Goal: Transaction & Acquisition: Download file/media

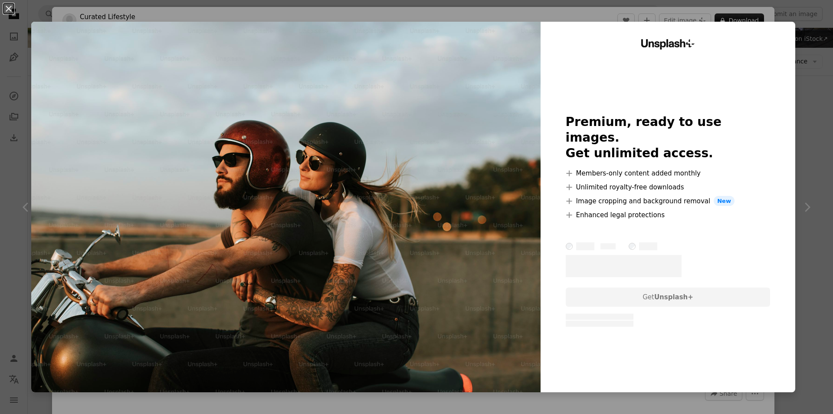
scroll to position [43, 0]
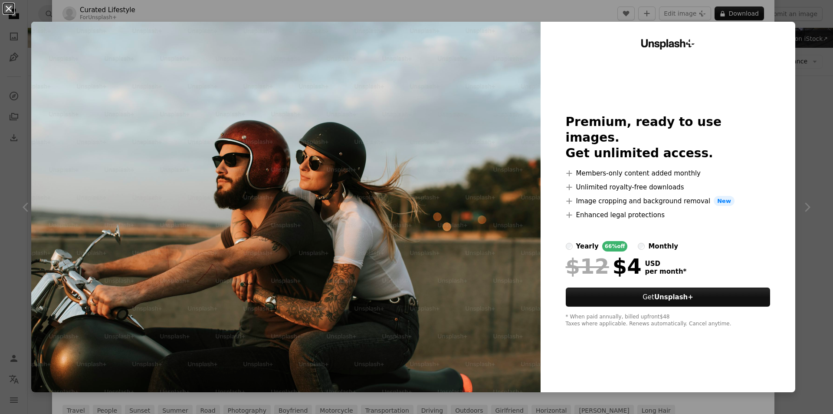
click at [9, 6] on button "An X shape" at bounding box center [8, 8] width 10 height 10
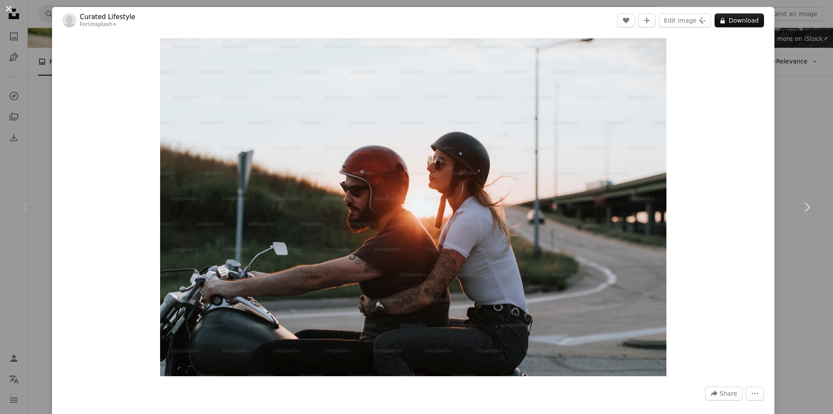
click at [10, 13] on button "An X shape" at bounding box center [8, 8] width 10 height 10
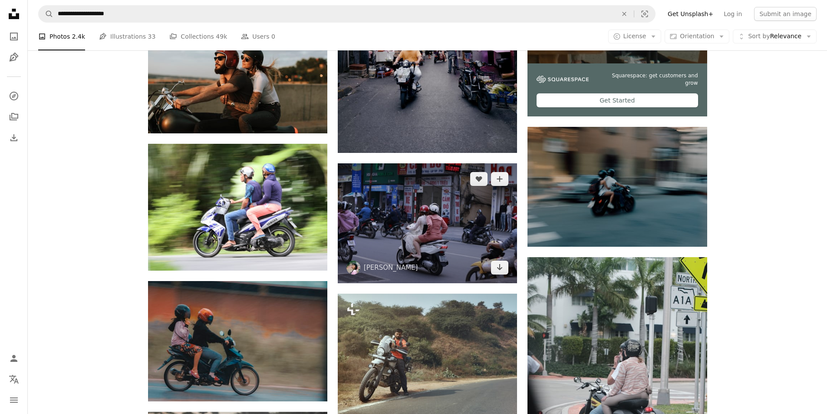
scroll to position [347, 0]
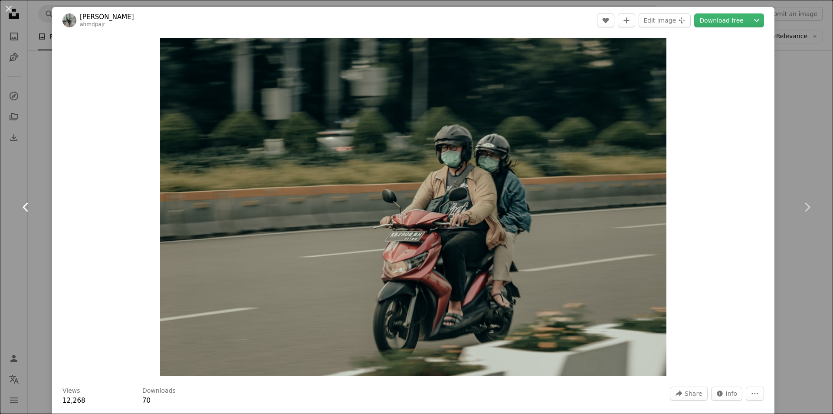
click at [33, 210] on link "Chevron left" at bounding box center [26, 206] width 52 height 83
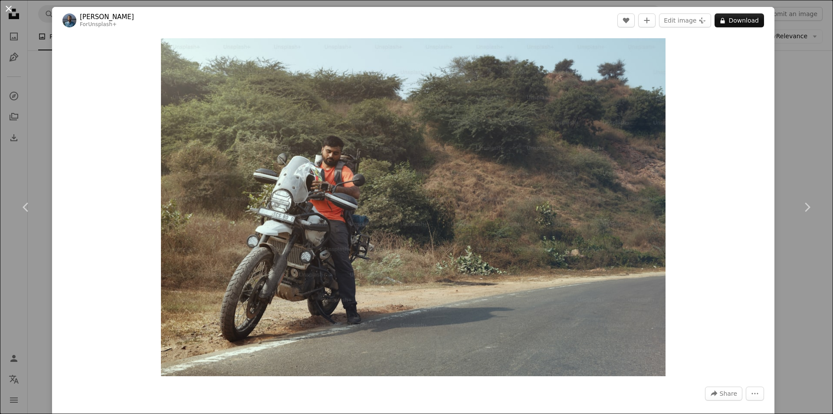
click at [6, 9] on button "An X shape" at bounding box center [8, 8] width 10 height 10
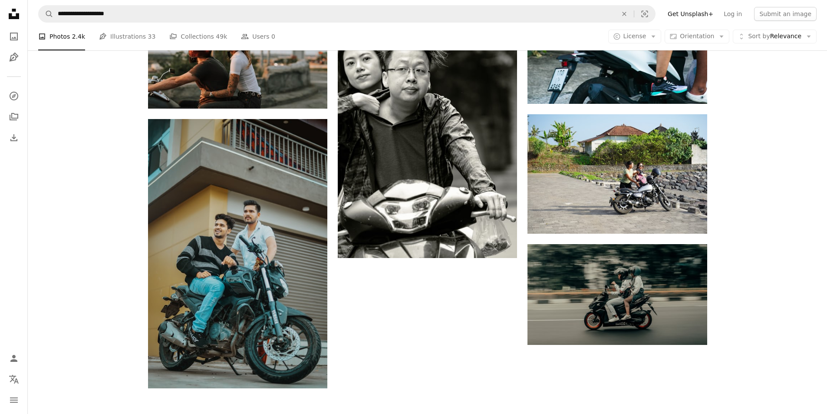
scroll to position [1254, 0]
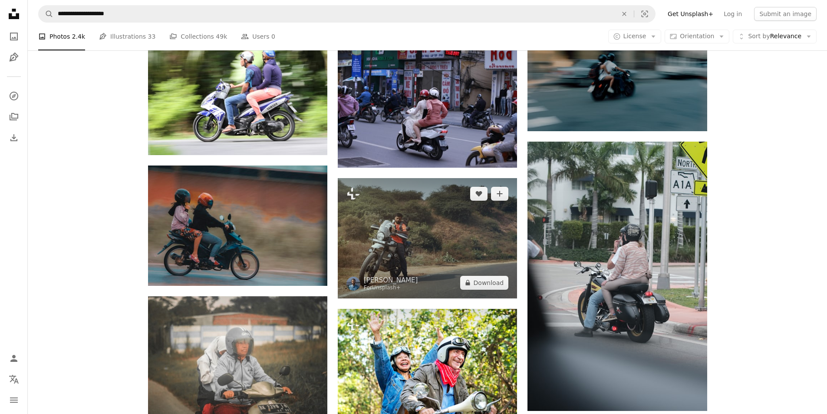
scroll to position [386, 0]
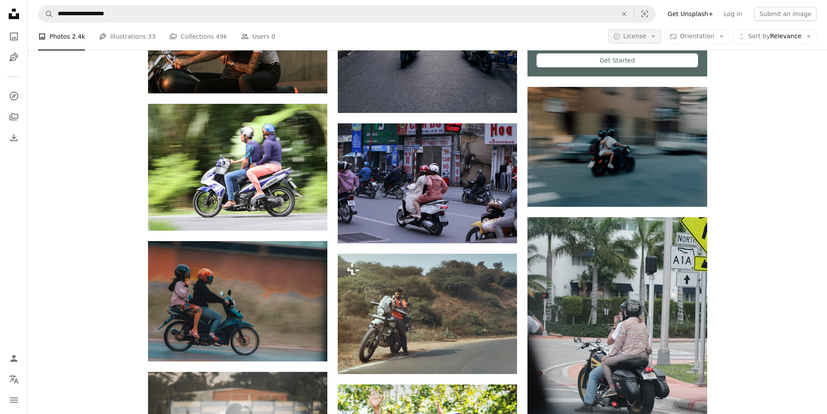
click at [657, 35] on icon "Arrow down" at bounding box center [653, 37] width 8 height 8
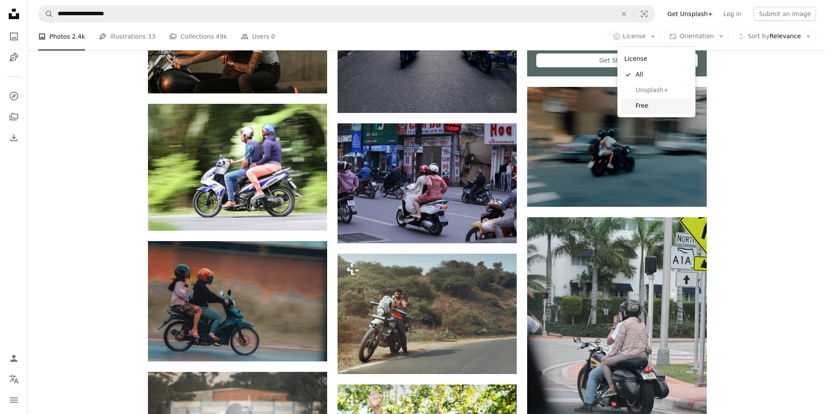
click at [638, 104] on span "Free" at bounding box center [662, 106] width 53 height 9
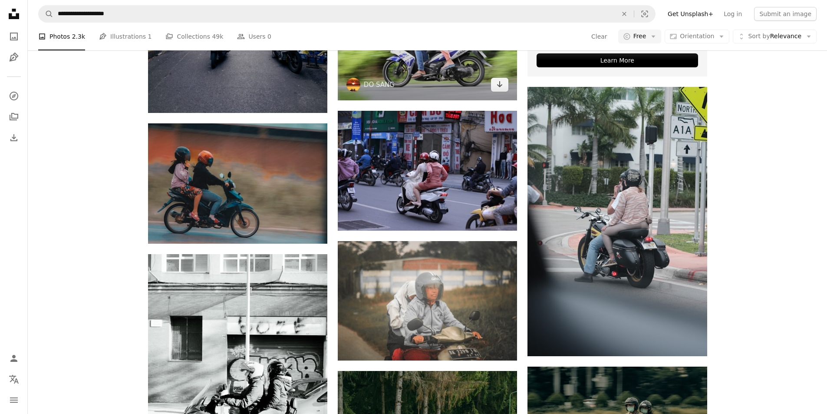
click at [458, 101] on img at bounding box center [427, 37] width 179 height 127
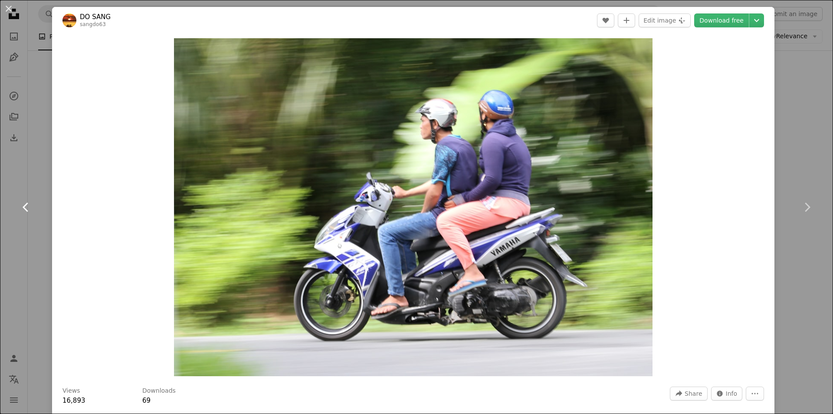
click at [26, 207] on icon "Chevron left" at bounding box center [26, 207] width 14 height 14
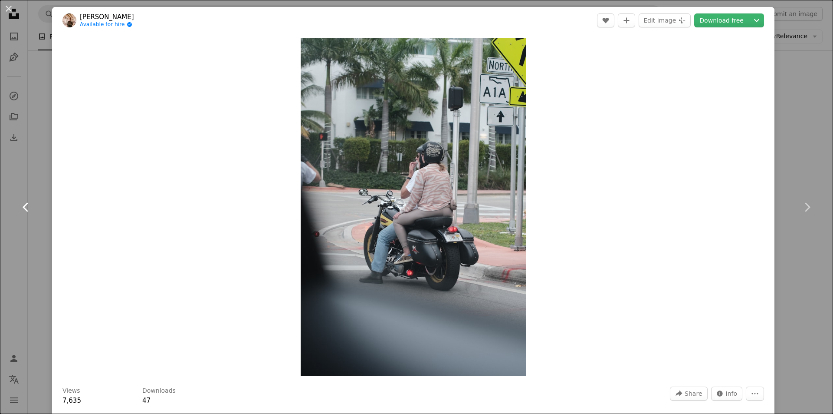
click at [26, 207] on icon "Chevron left" at bounding box center [26, 207] width 14 height 14
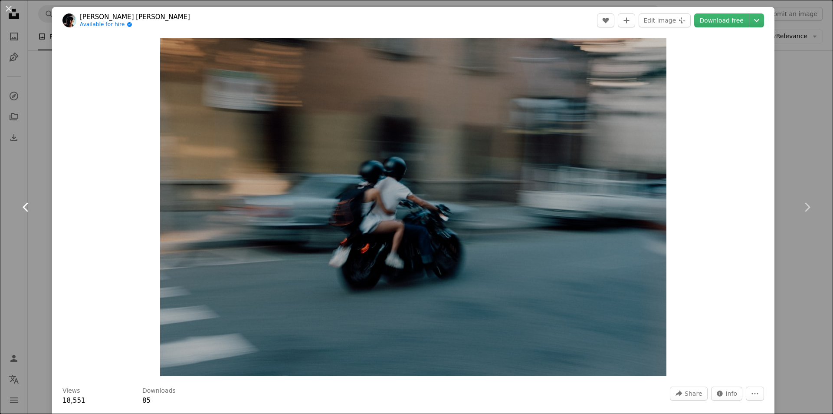
click at [26, 207] on icon "Chevron left" at bounding box center [26, 207] width 14 height 14
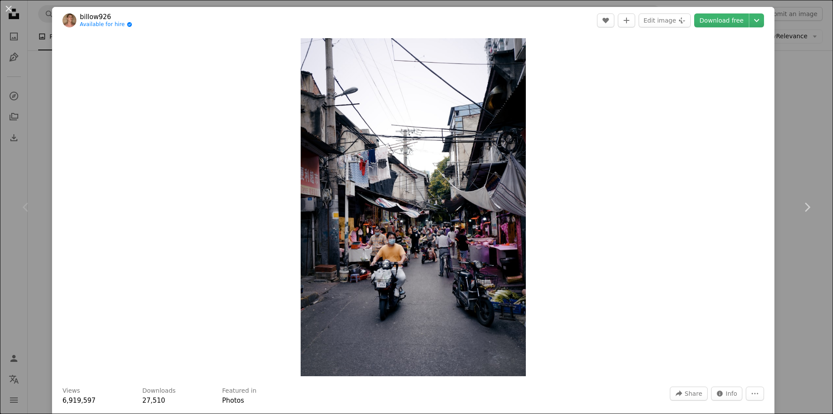
click at [26, 207] on icon "Chevron left" at bounding box center [26, 207] width 14 height 14
click at [6, 9] on button "An X shape" at bounding box center [8, 8] width 10 height 10
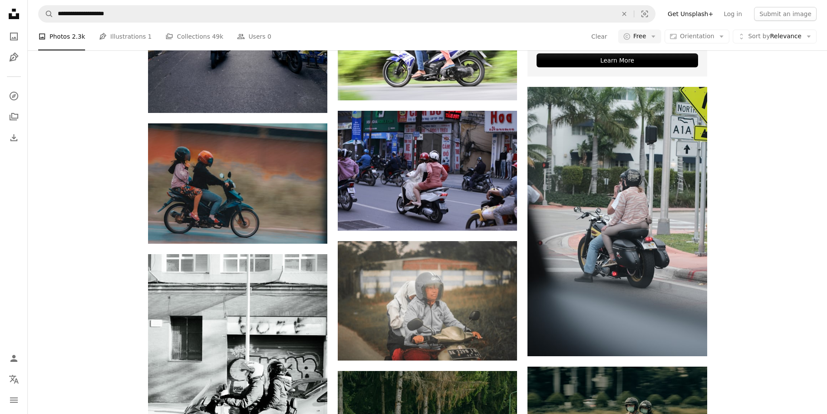
scroll to position [2995, 0]
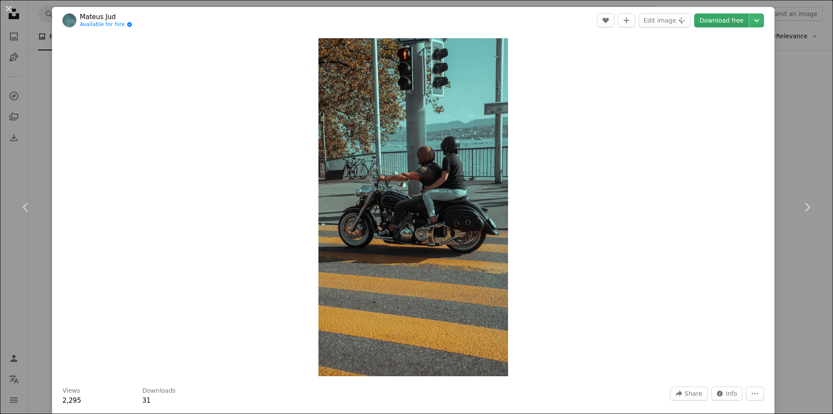
click at [726, 20] on link "Download free" at bounding box center [721, 20] width 55 height 14
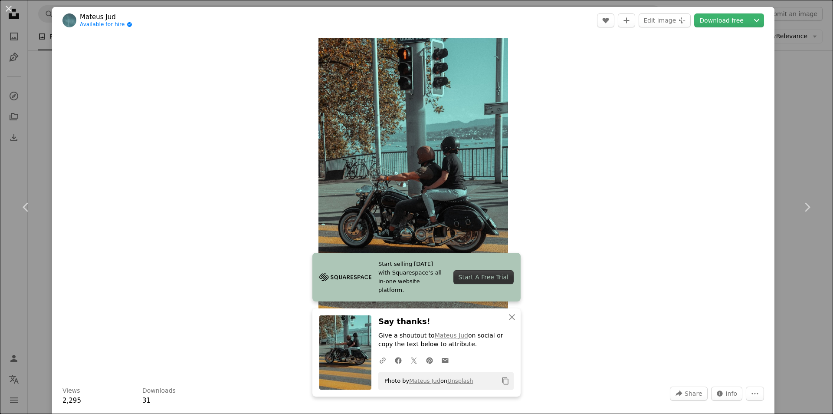
click at [211, 135] on div "Zoom in" at bounding box center [413, 207] width 723 height 346
click at [513, 321] on icon "An X shape" at bounding box center [512, 317] width 10 height 10
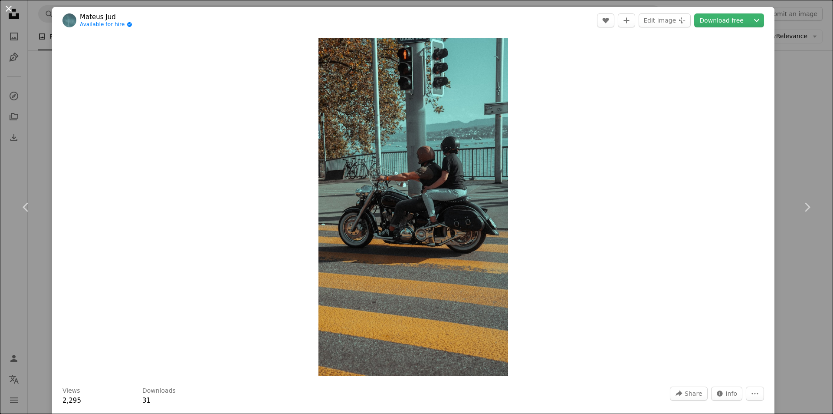
click at [10, 9] on button "An X shape" at bounding box center [8, 8] width 10 height 10
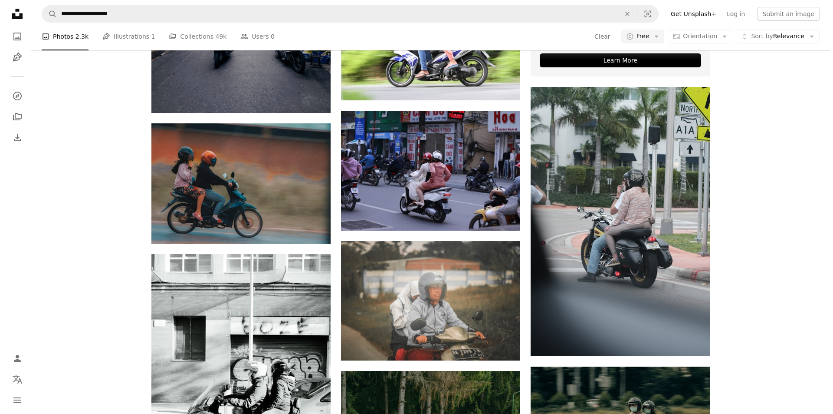
scroll to position [2821, 0]
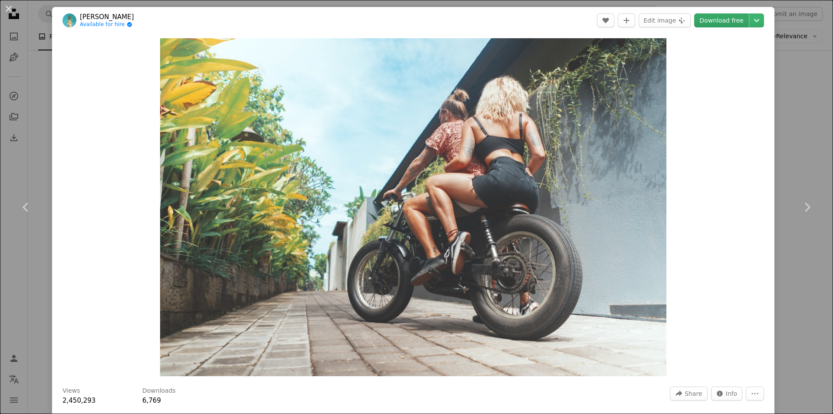
click at [712, 20] on link "Download free" at bounding box center [721, 20] width 55 height 14
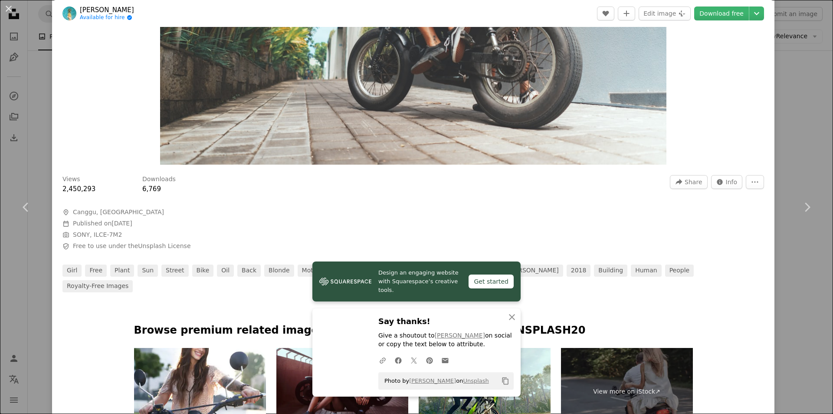
scroll to position [217, 0]
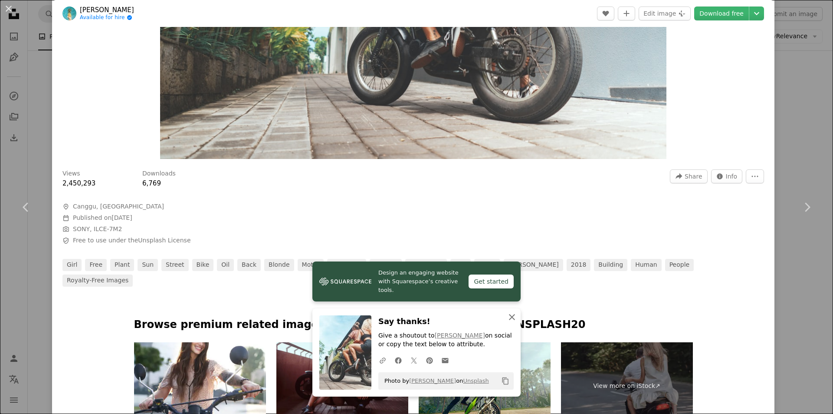
click at [510, 316] on icon "An X shape" at bounding box center [512, 317] width 10 height 10
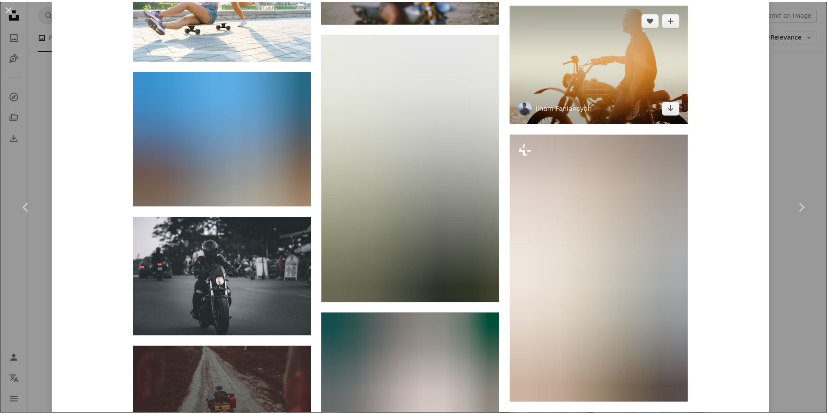
scroll to position [3088, 0]
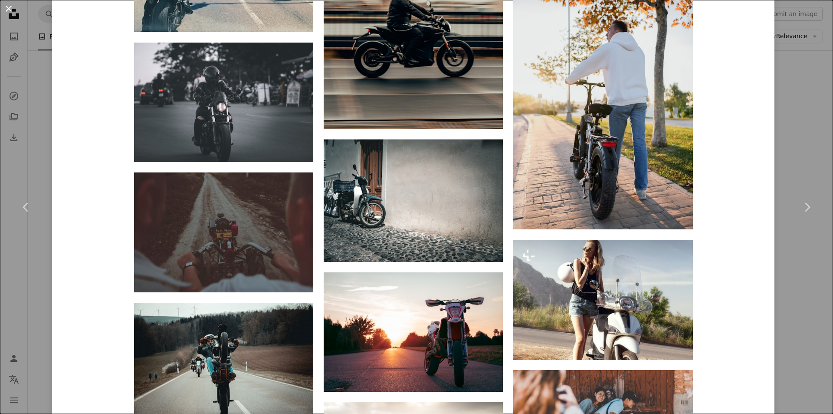
click at [11, 7] on button "An X shape" at bounding box center [8, 8] width 10 height 10
